Goal: Browse casually

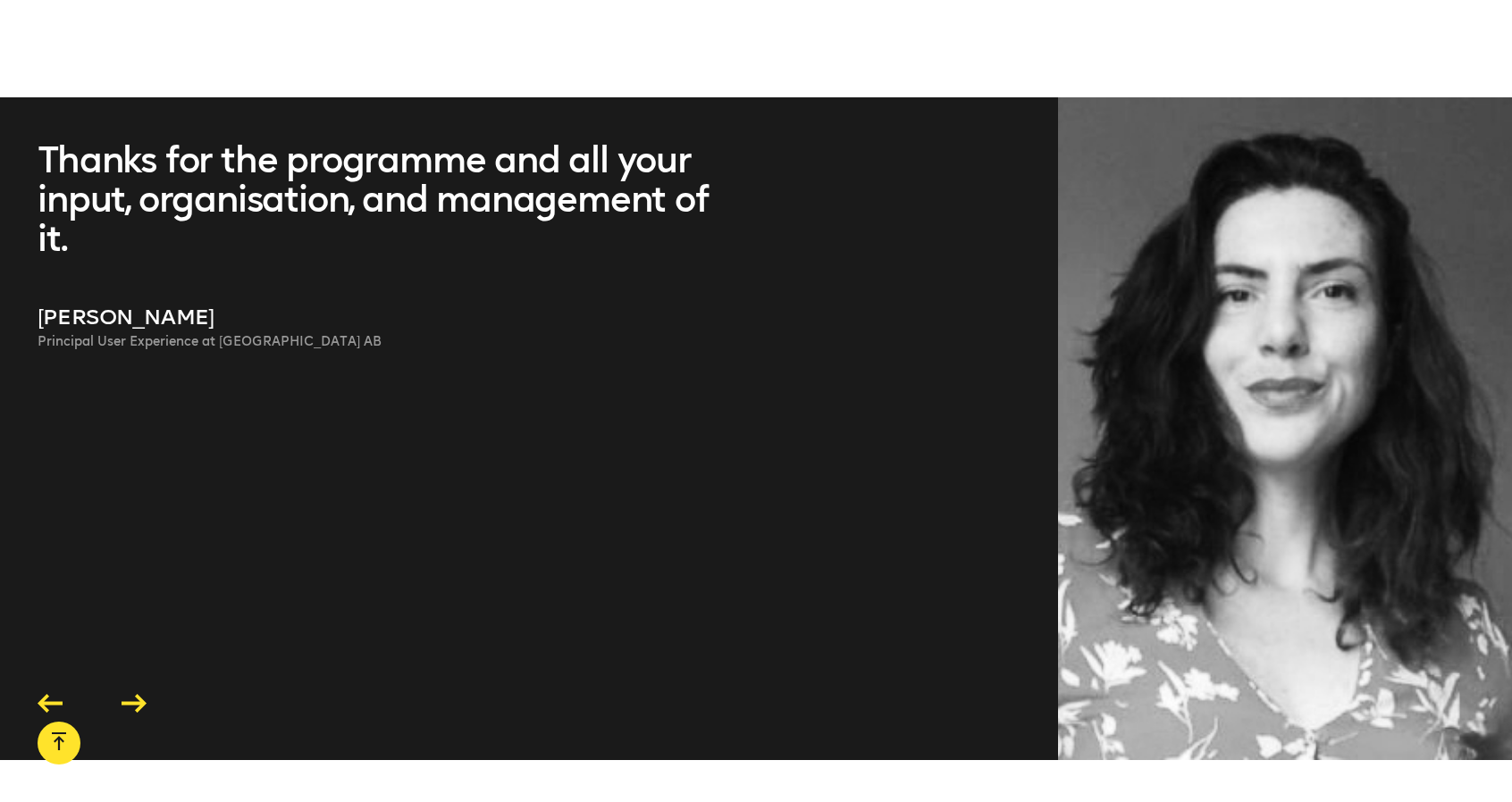
scroll to position [5002, 0]
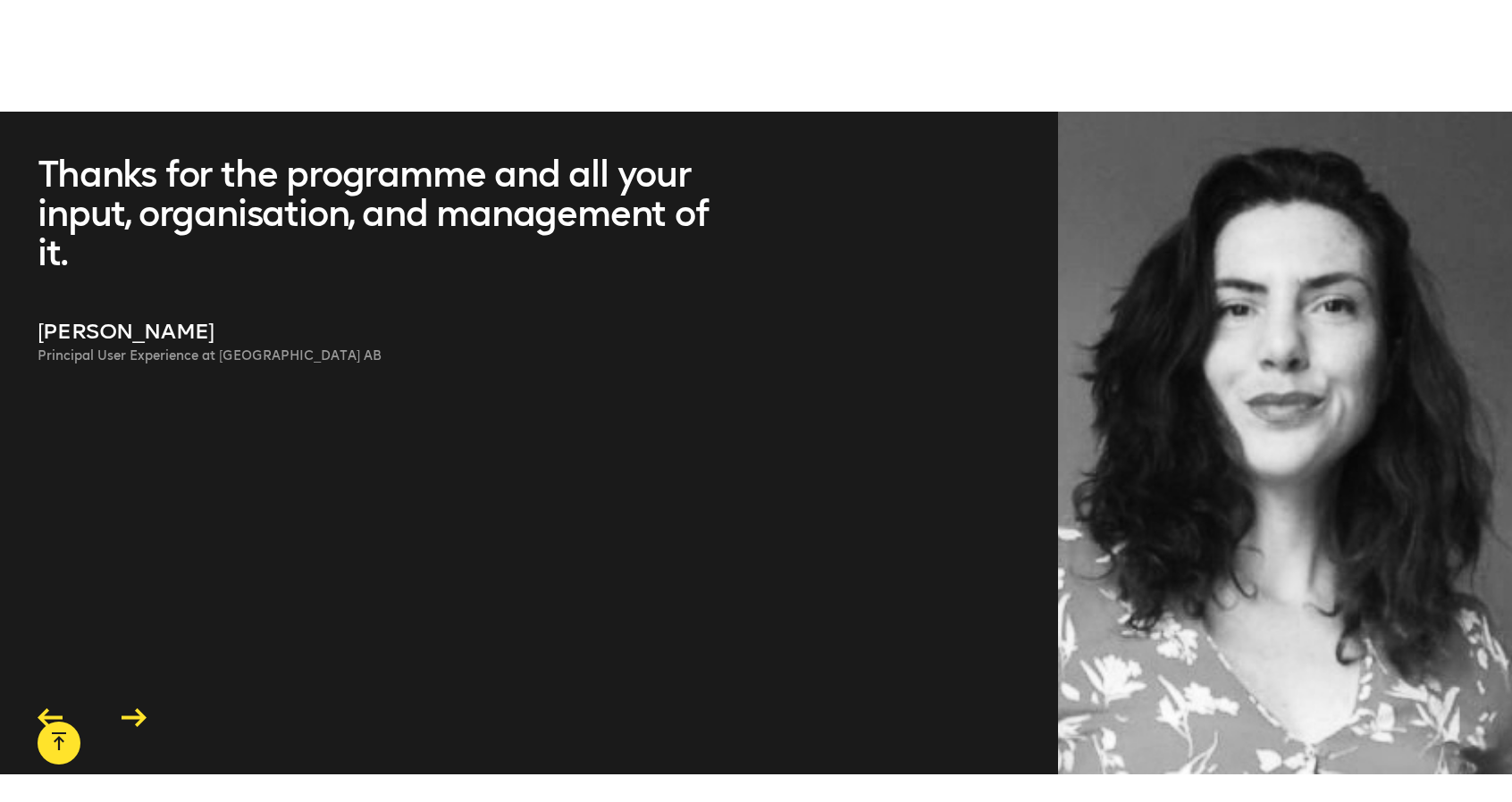
click at [142, 704] on icon at bounding box center [134, 717] width 34 height 28
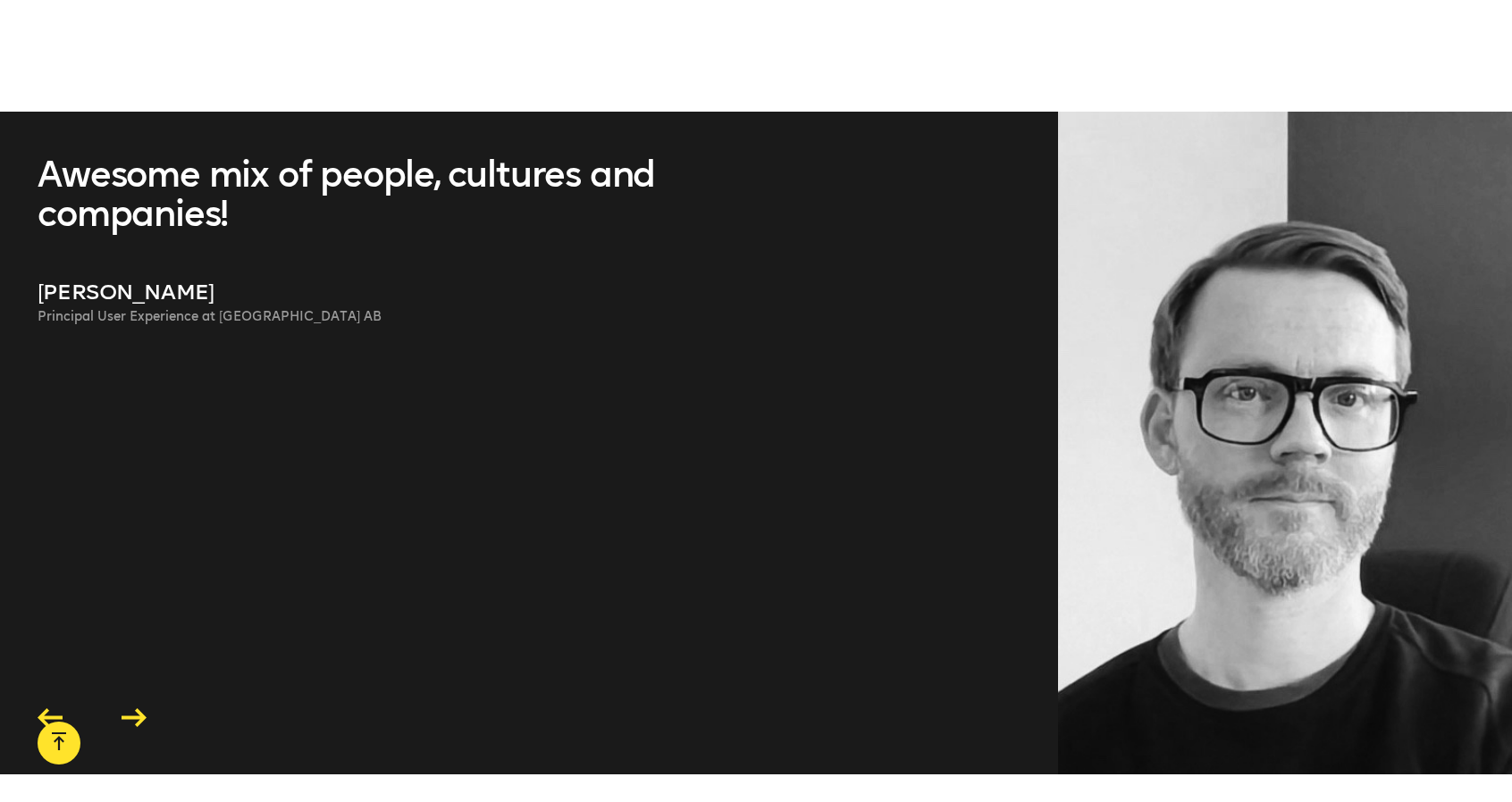
click at [142, 709] on icon at bounding box center [134, 717] width 25 height 19
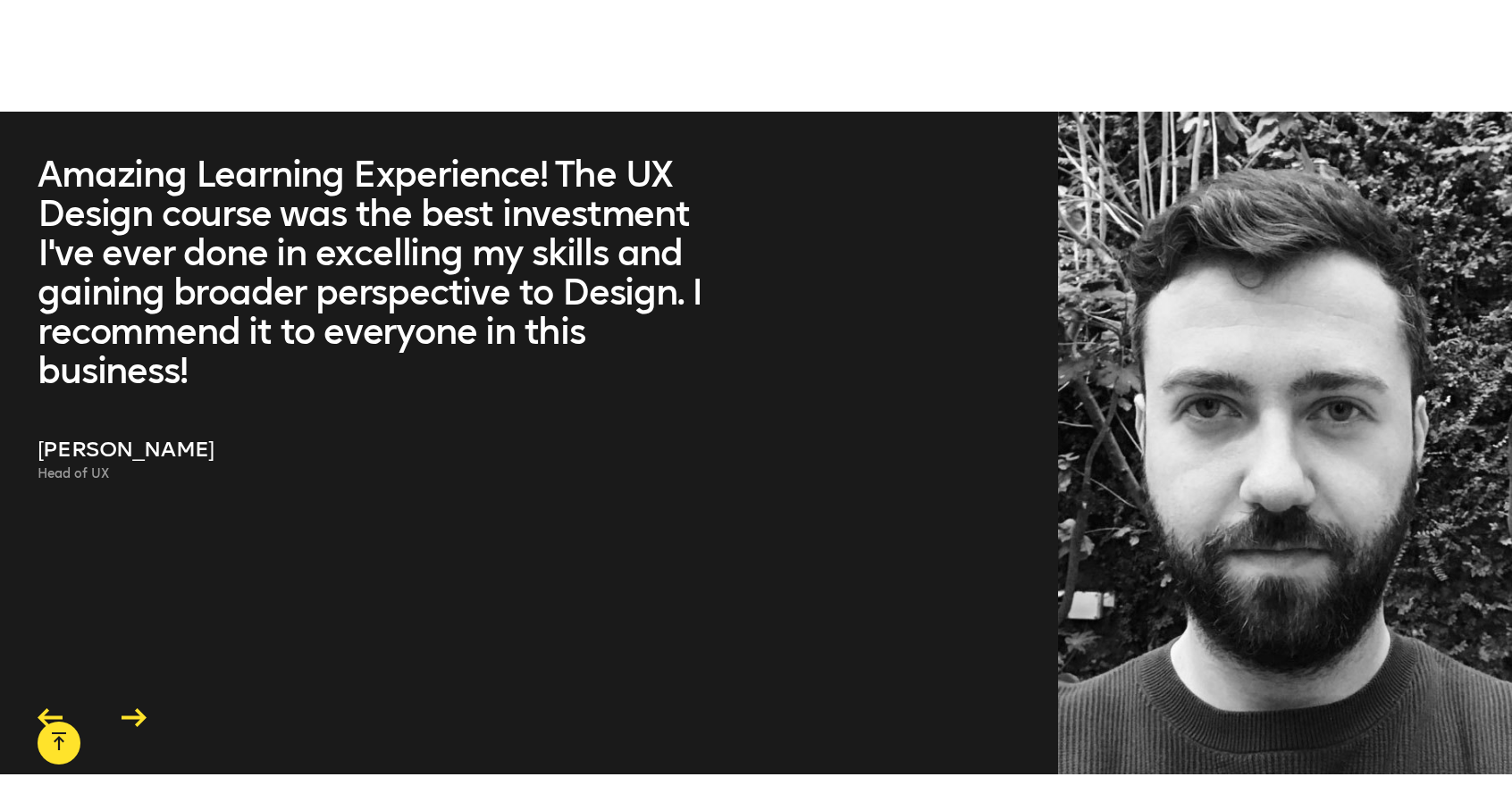
click at [142, 709] on icon at bounding box center [134, 717] width 25 height 19
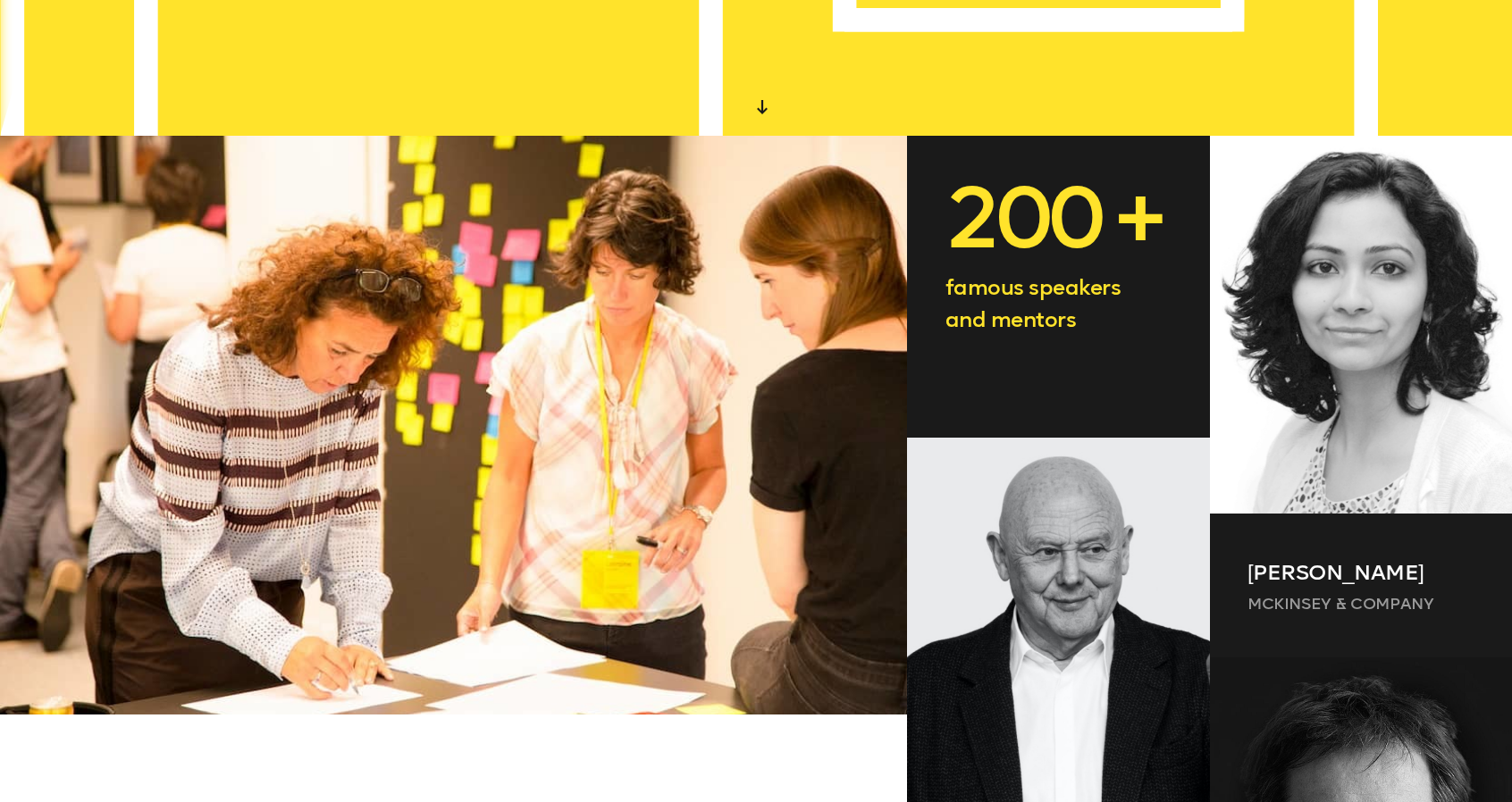
scroll to position [0, 0]
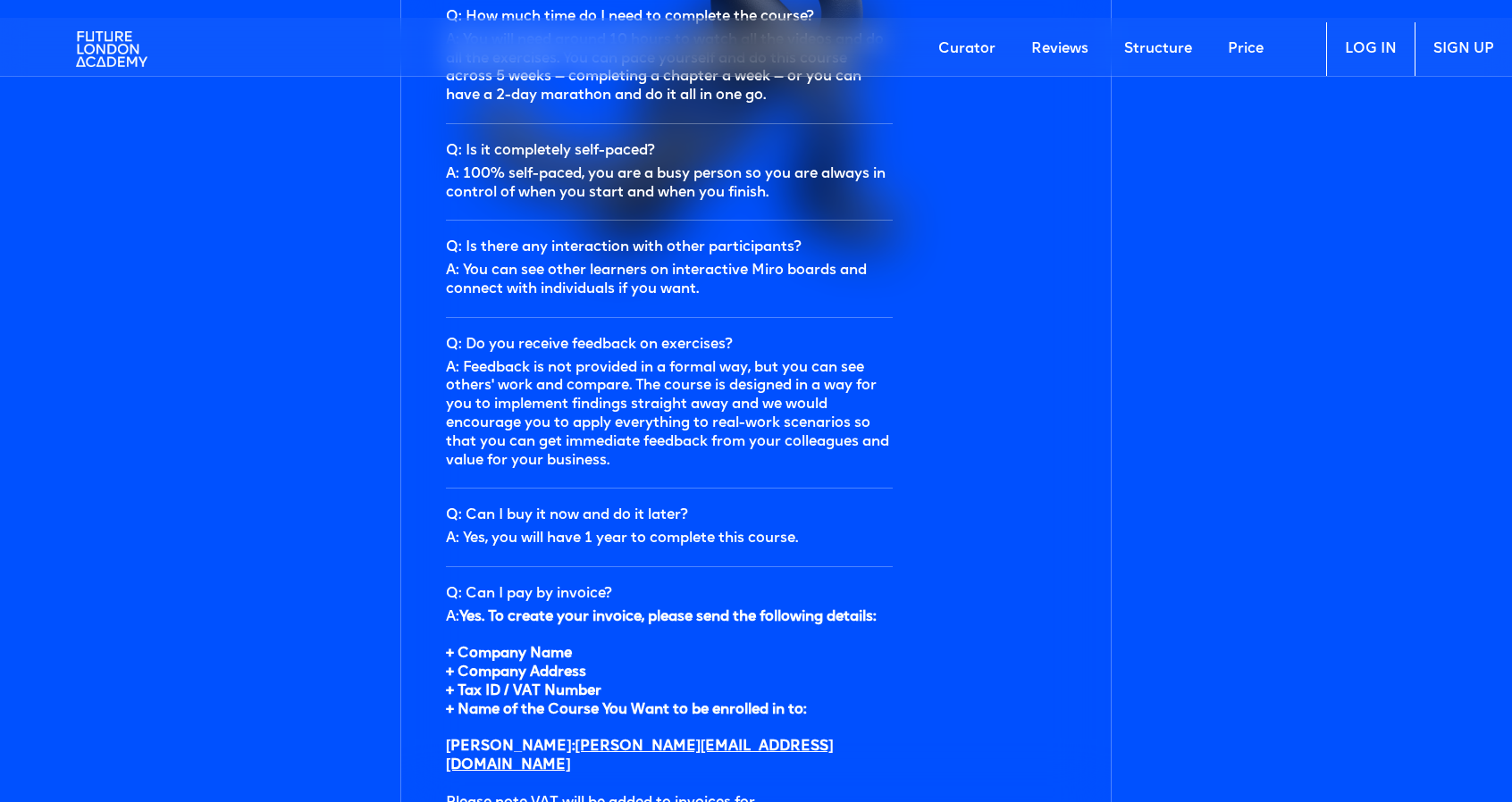
scroll to position [5513, 0]
